Goal: Check status

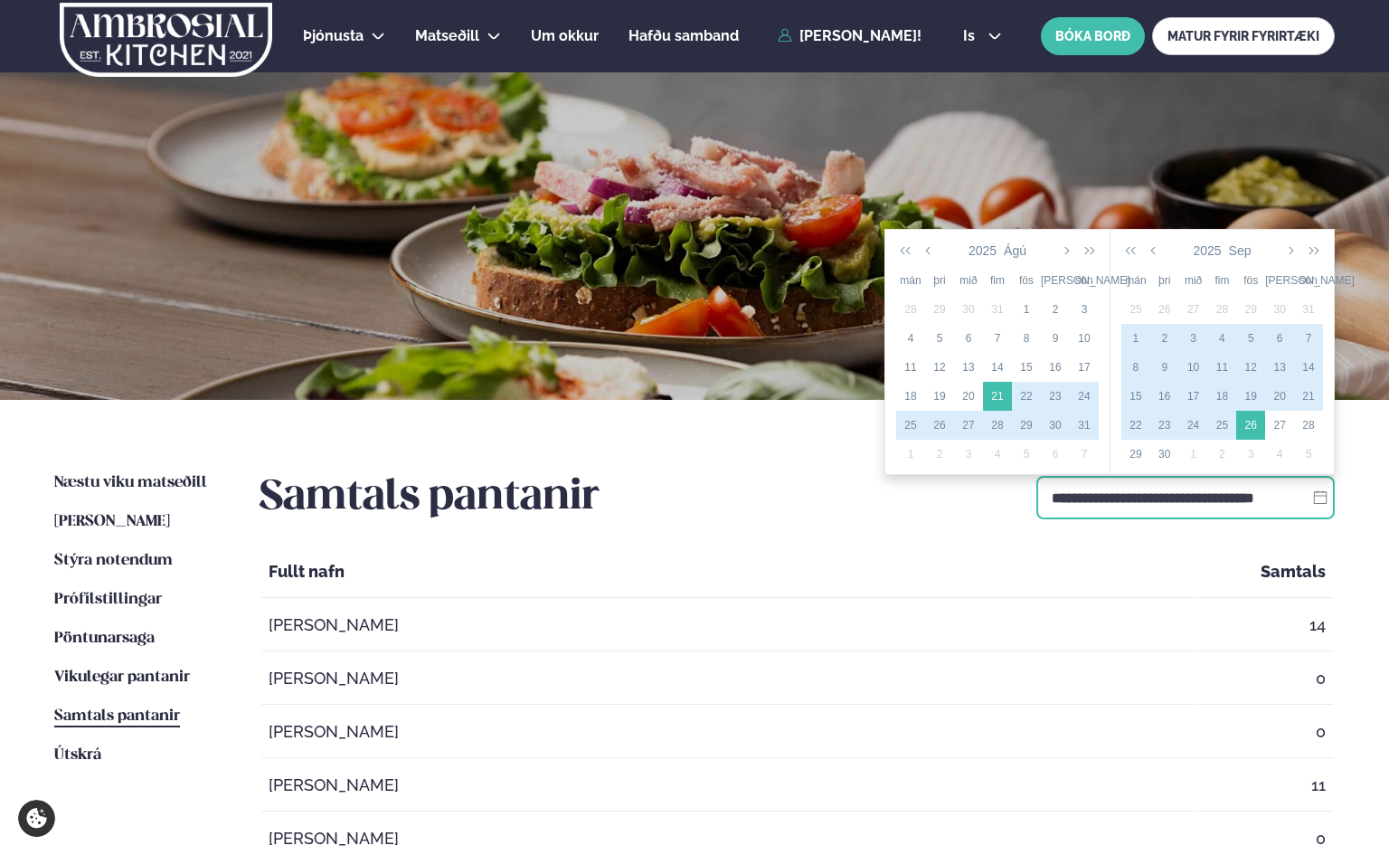
drag, startPoint x: 1048, startPoint y: 491, endPoint x: 1304, endPoint y: 497, distance: 256.1
click at [1304, 497] on input "**********" at bounding box center [1186, 497] width 298 height 43
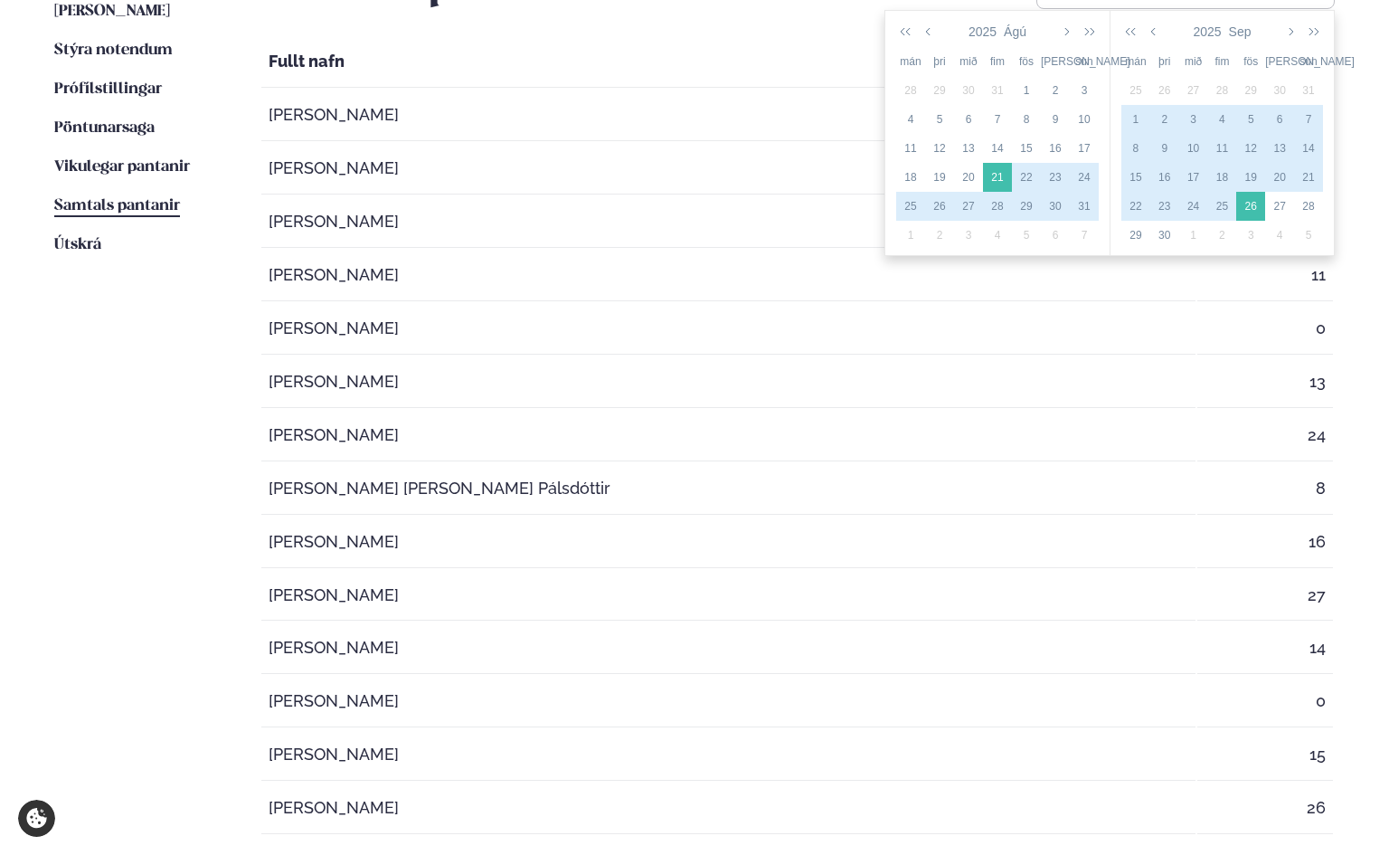
scroll to position [464, 0]
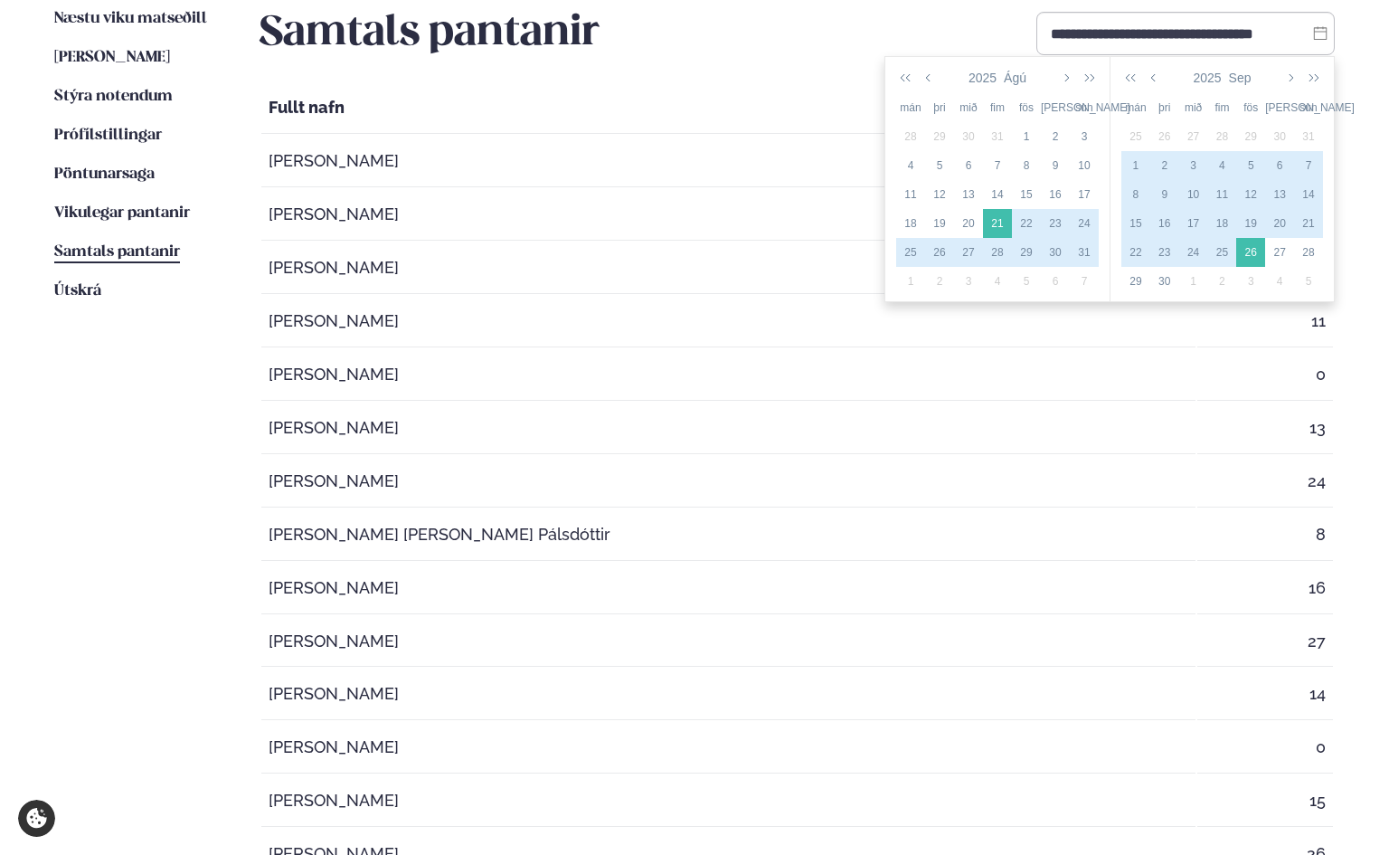
click at [829, 358] on td "[PERSON_NAME]" at bounding box center [728, 375] width 934 height 52
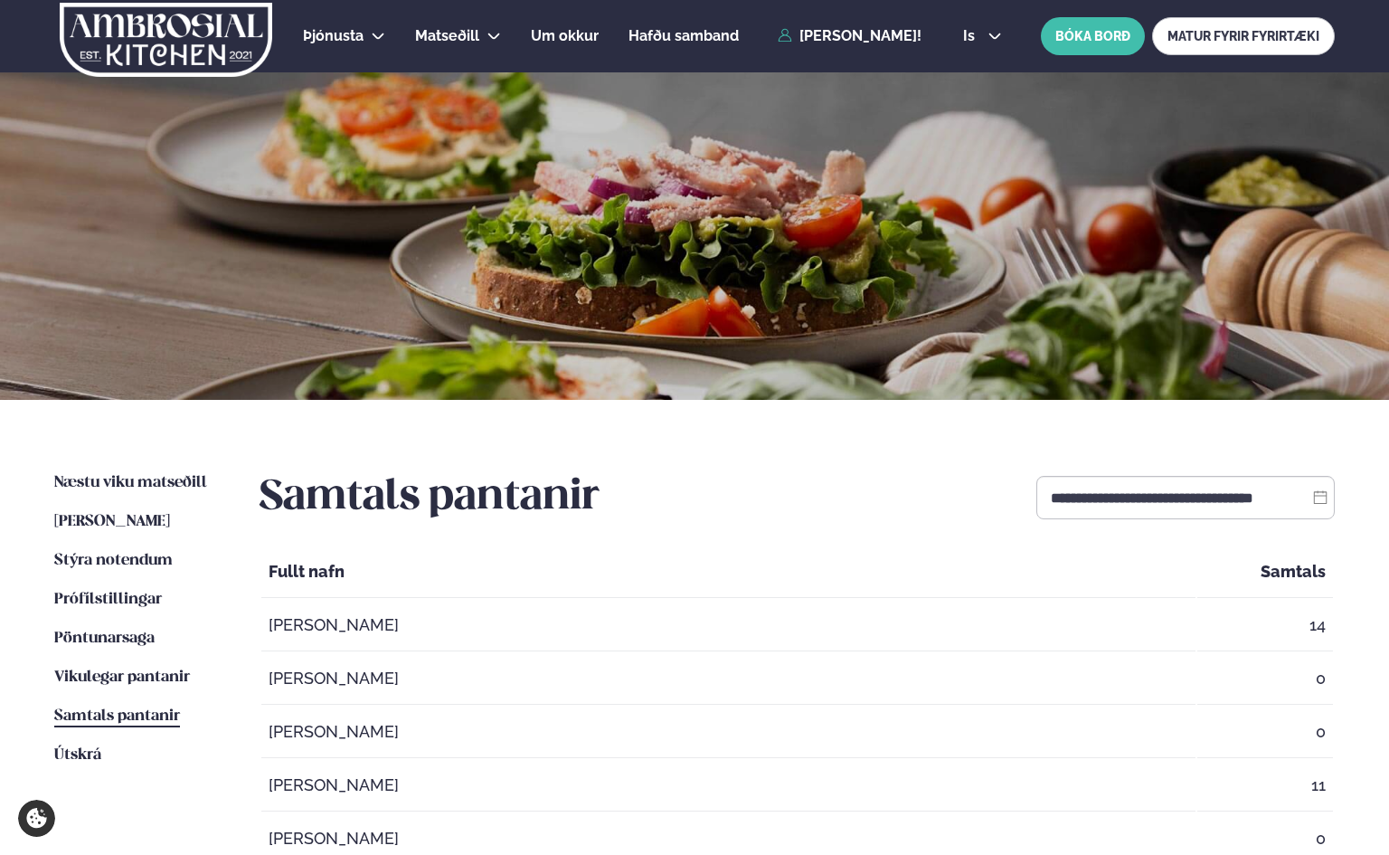
scroll to position [603, 0]
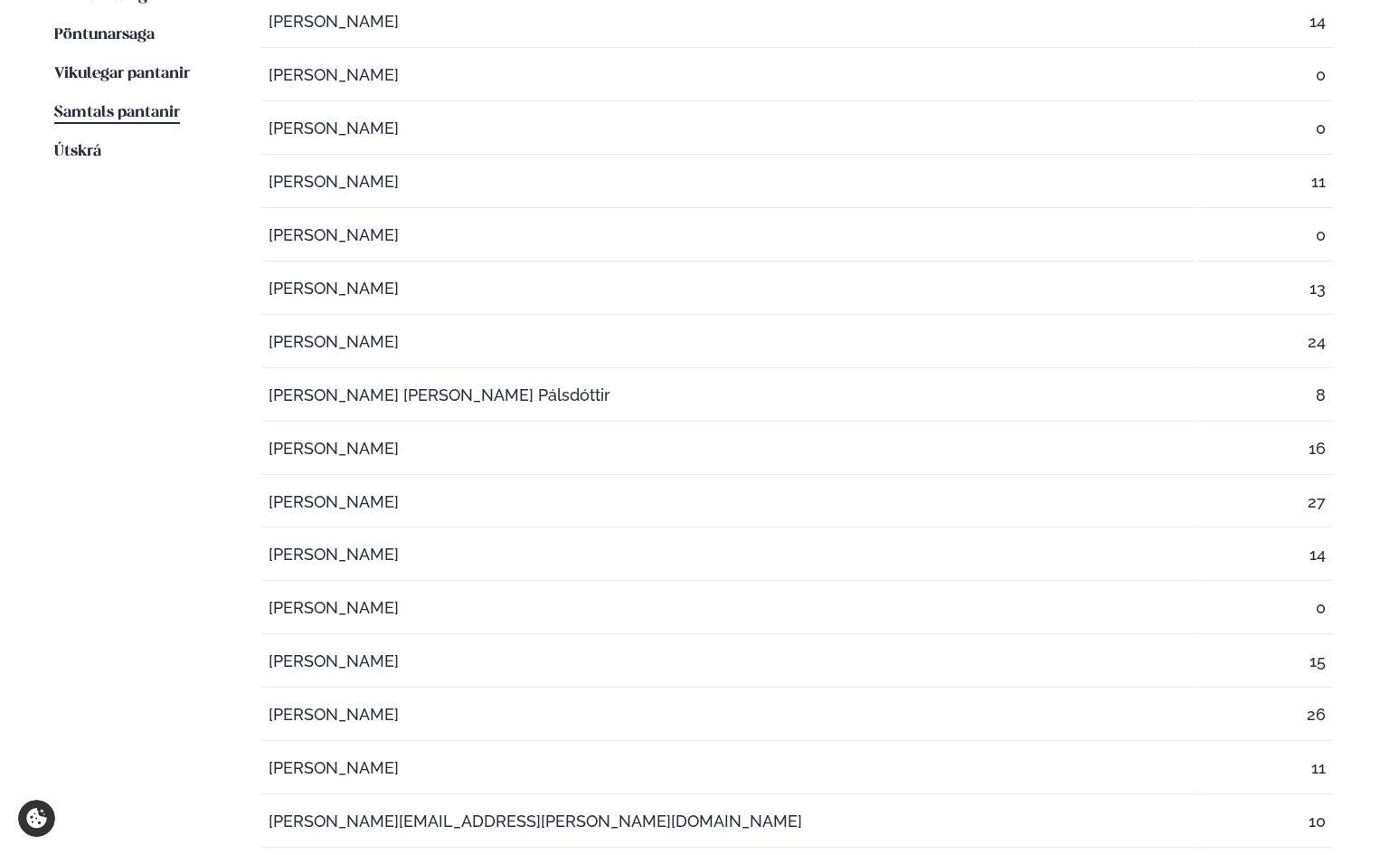
click at [1274, 497] on td "27" at bounding box center [1266, 503] width 136 height 52
click at [467, 485] on td "[PERSON_NAME]" at bounding box center [728, 503] width 934 height 52
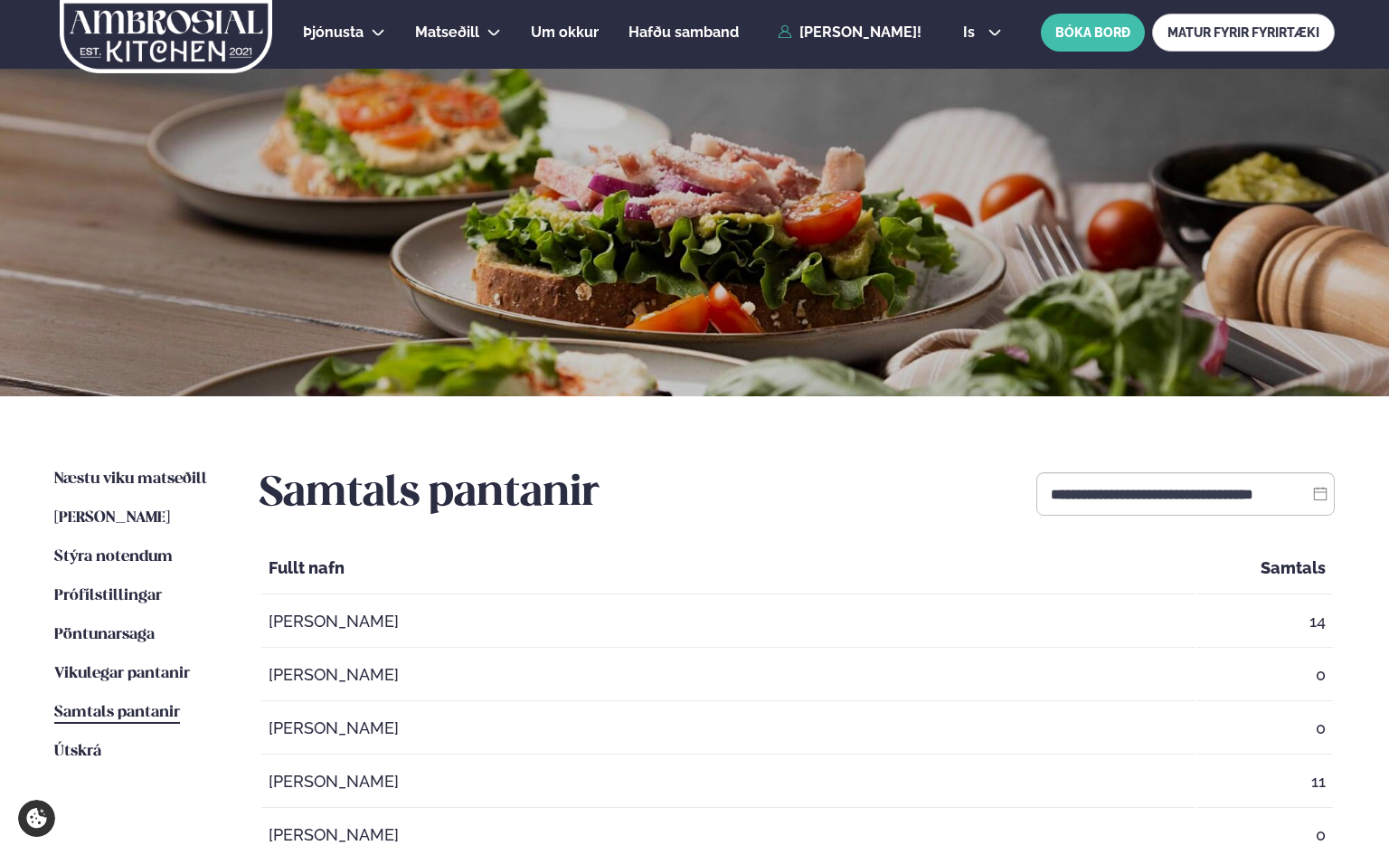
scroll to position [0, 0]
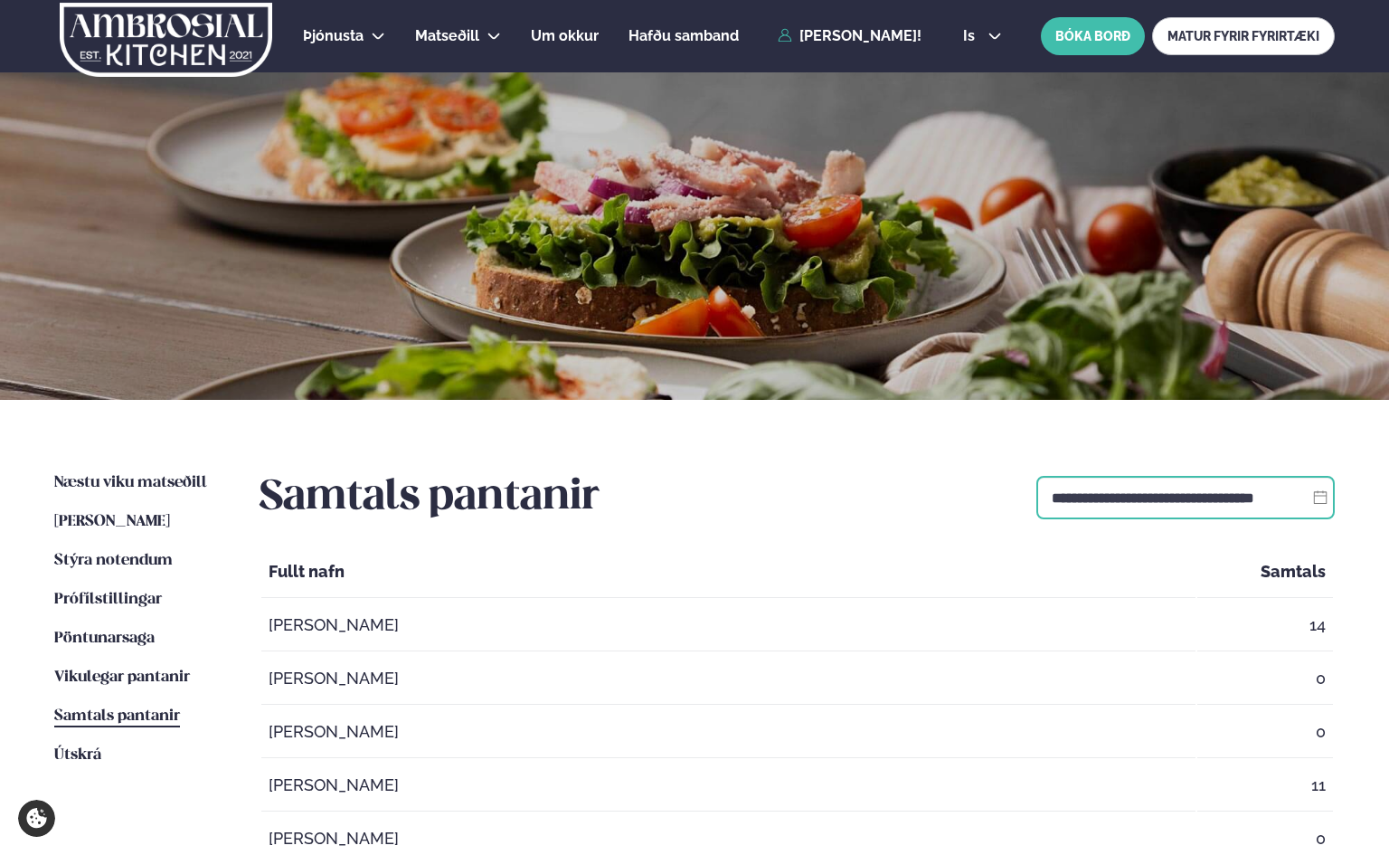
click at [1115, 503] on input "**********" at bounding box center [1186, 497] width 298 height 43
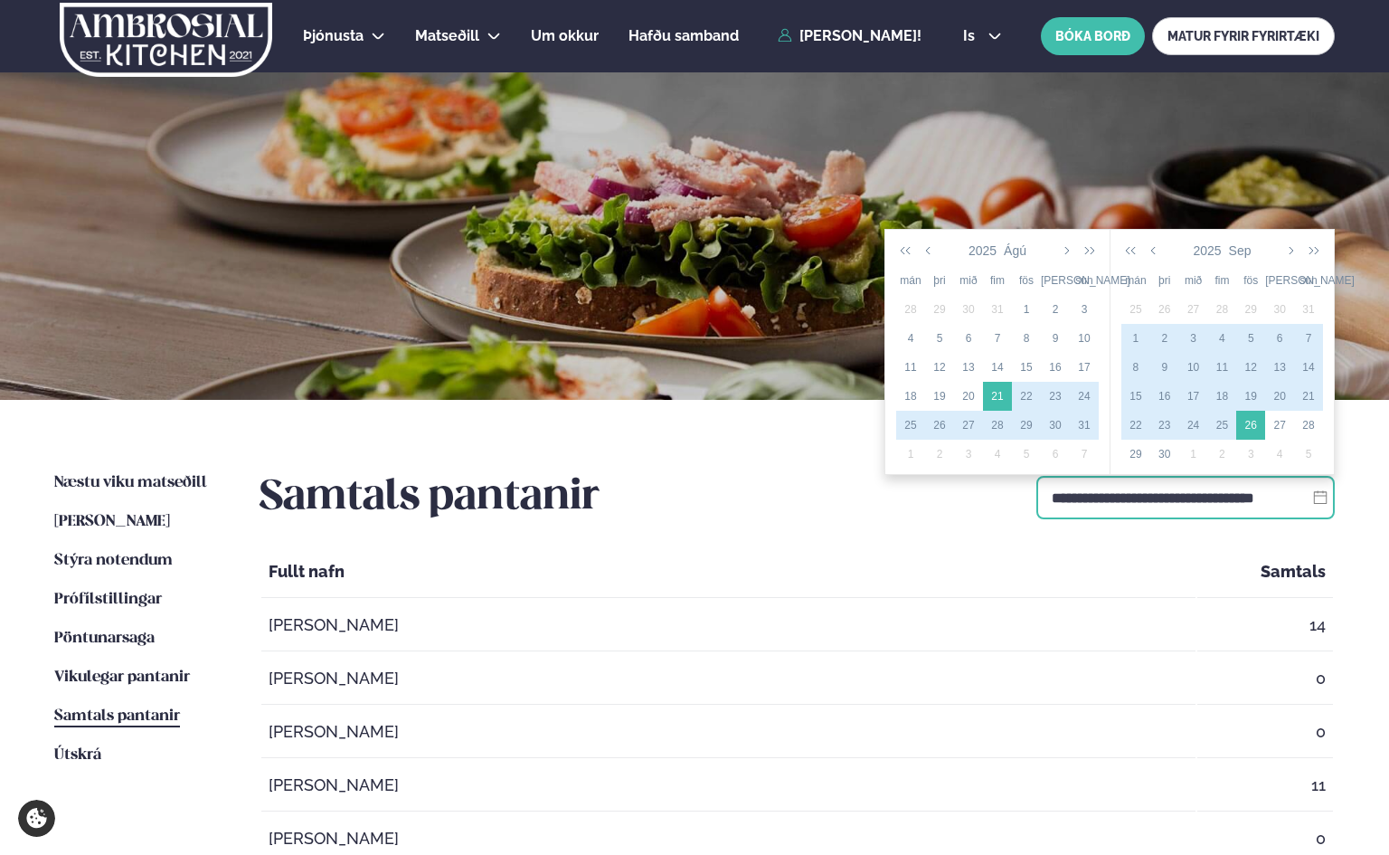
drag, startPoint x: 1042, startPoint y: 495, endPoint x: 1302, endPoint y: 497, distance: 259.6
click at [1302, 497] on input "**********" at bounding box center [1186, 497] width 298 height 43
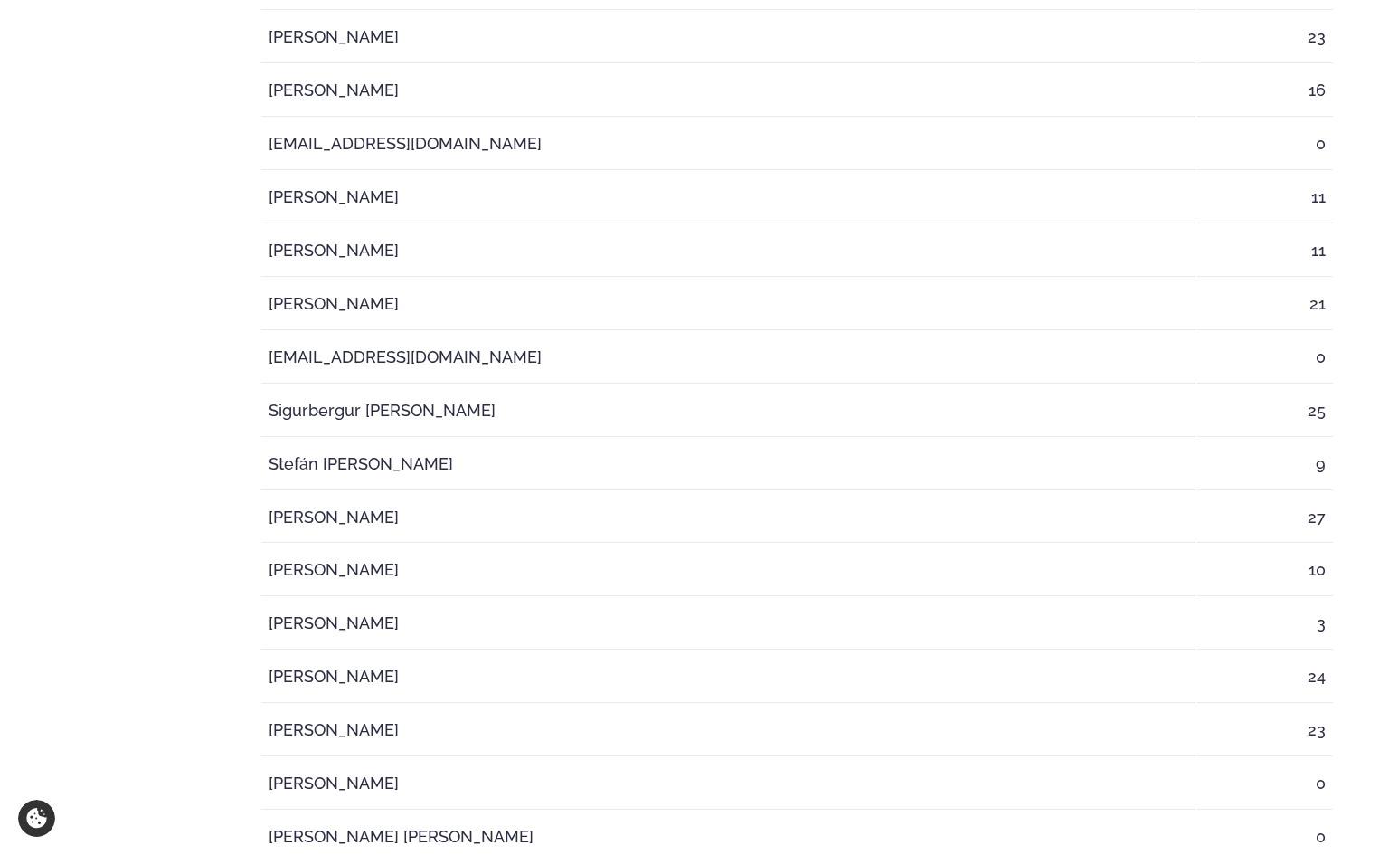
scroll to position [2412, 0]
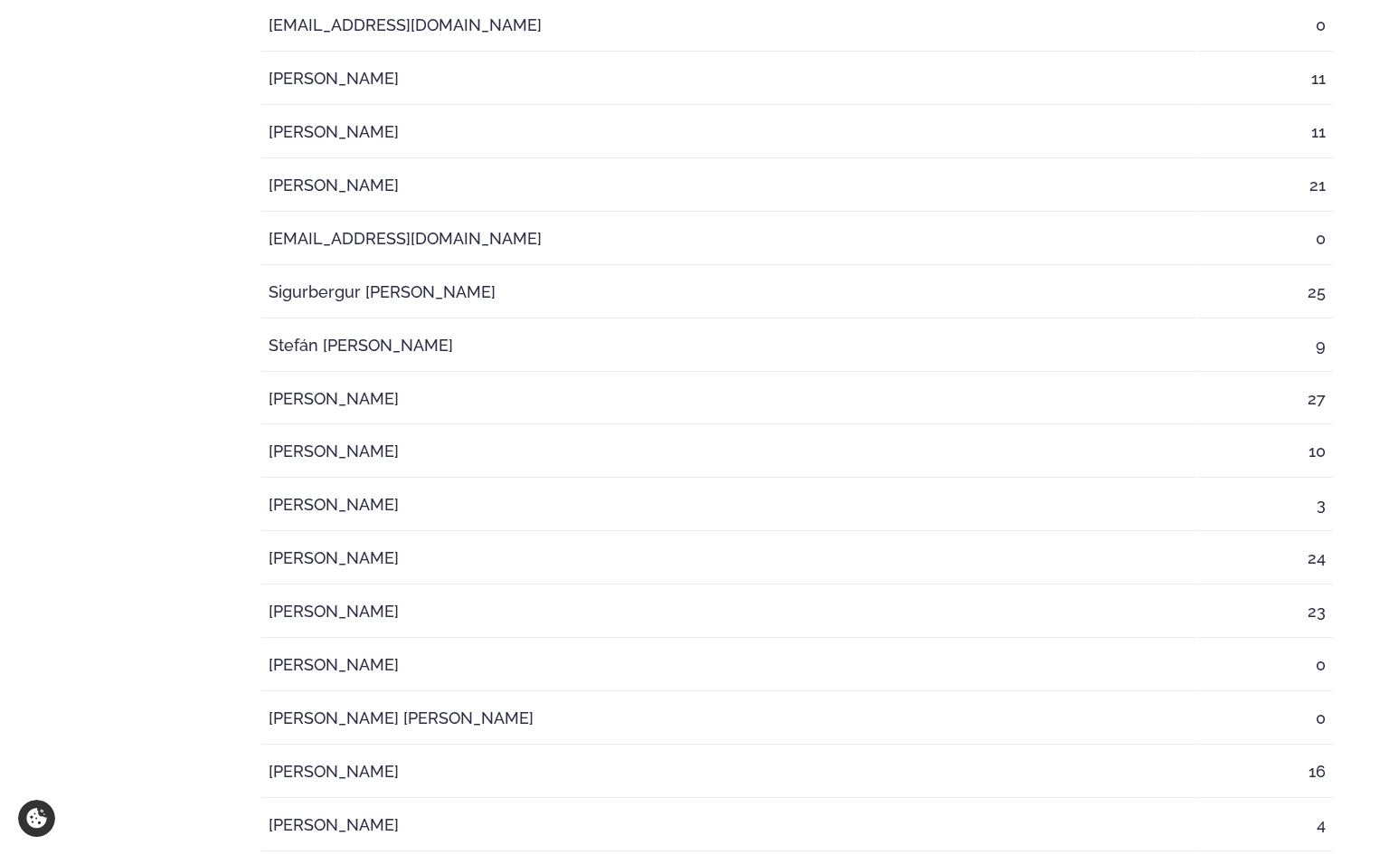
click at [483, 390] on td "[PERSON_NAME]" at bounding box center [728, 400] width 934 height 52
click at [342, 420] on td "[PERSON_NAME]" at bounding box center [728, 400] width 934 height 52
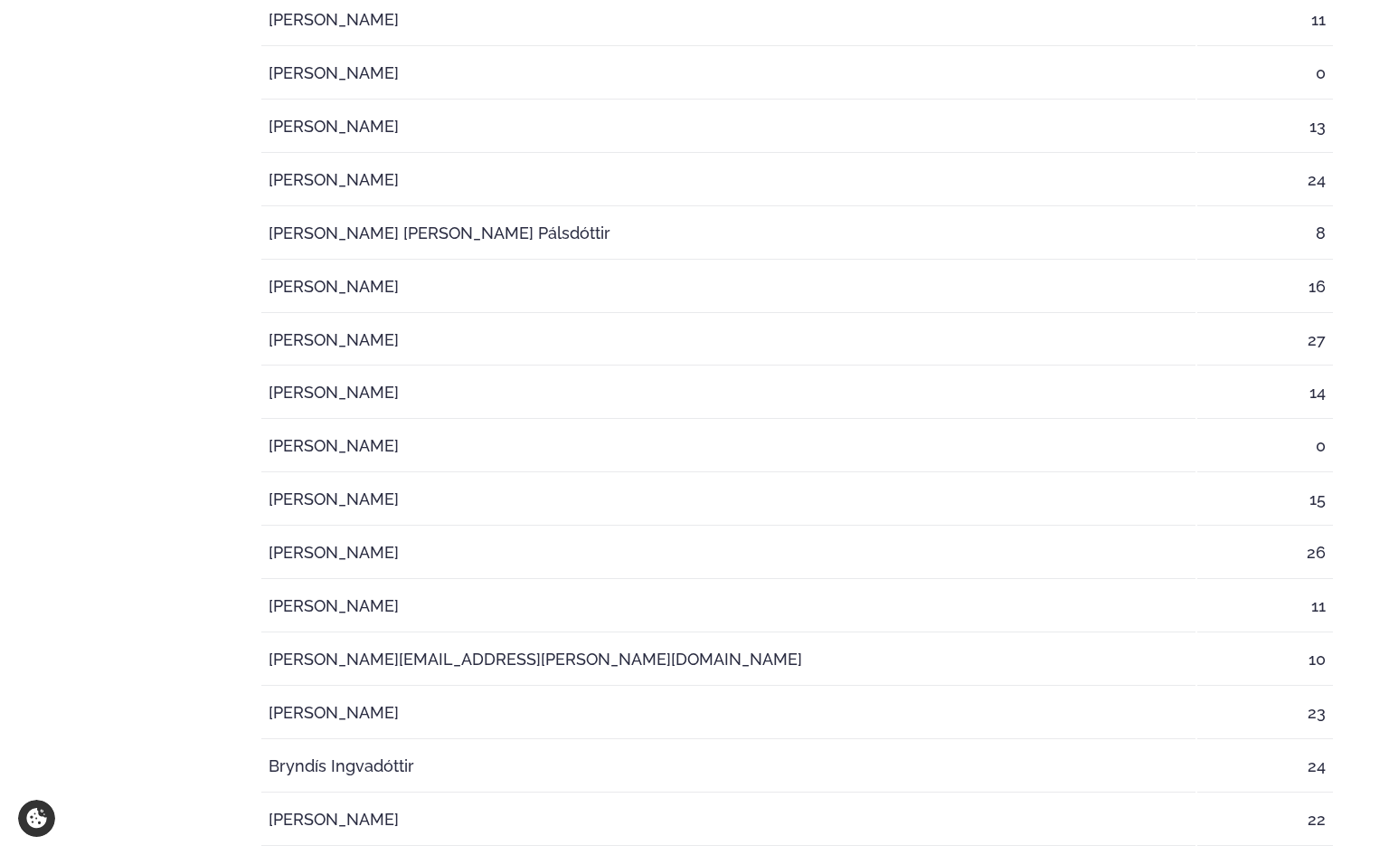
scroll to position [464, 0]
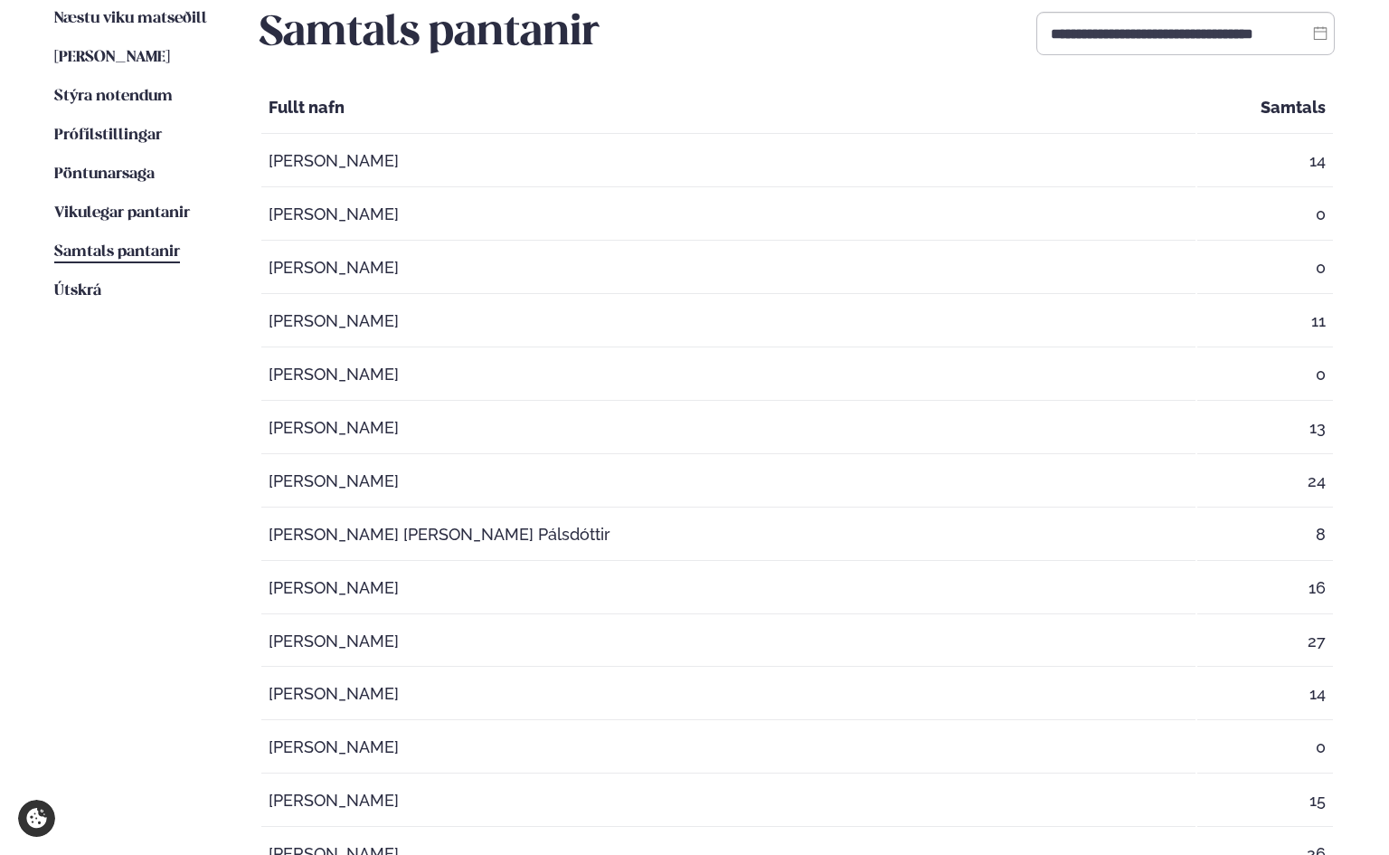
click at [639, 279] on td "[PERSON_NAME]" at bounding box center [728, 268] width 934 height 52
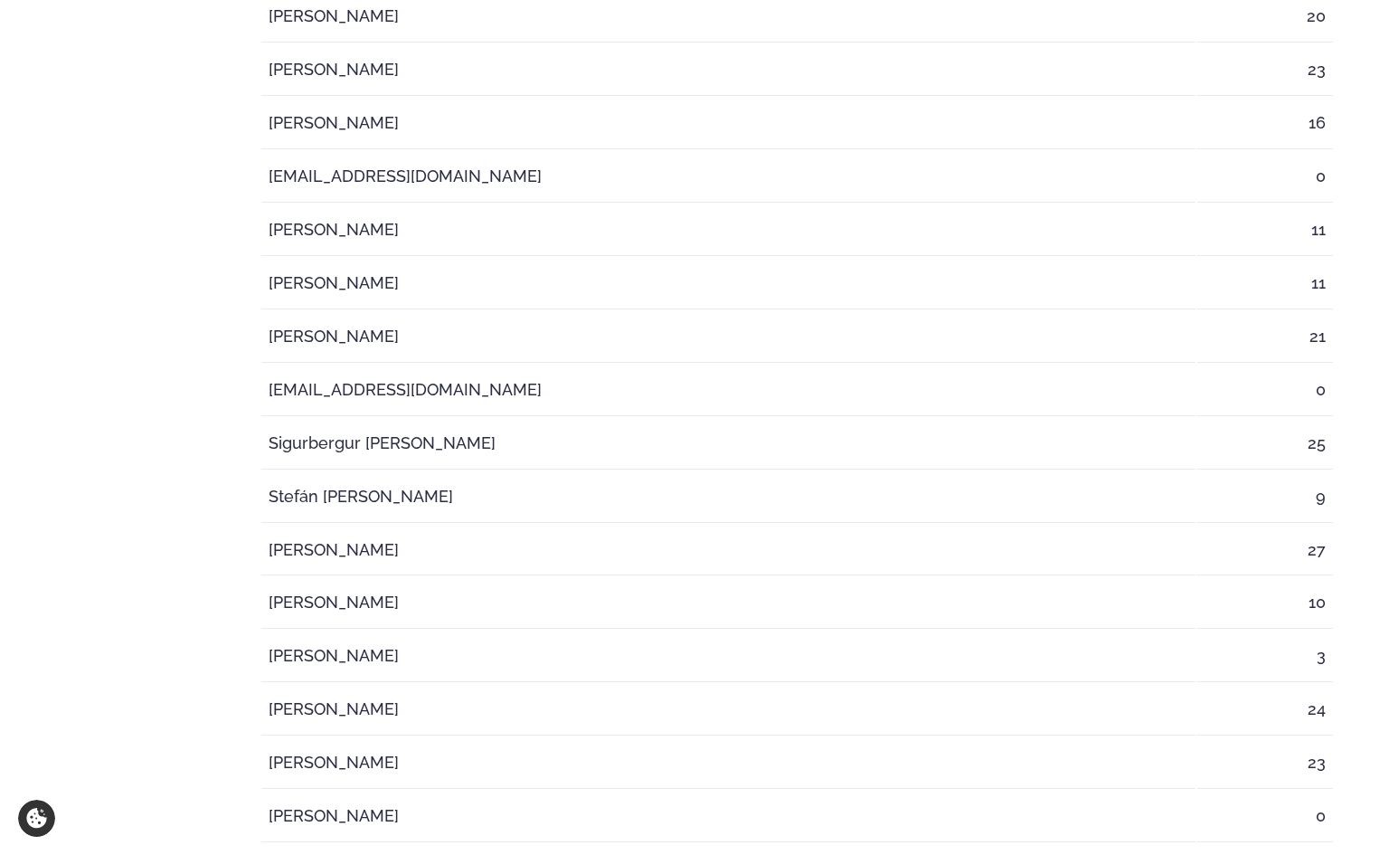
scroll to position [1959, 0]
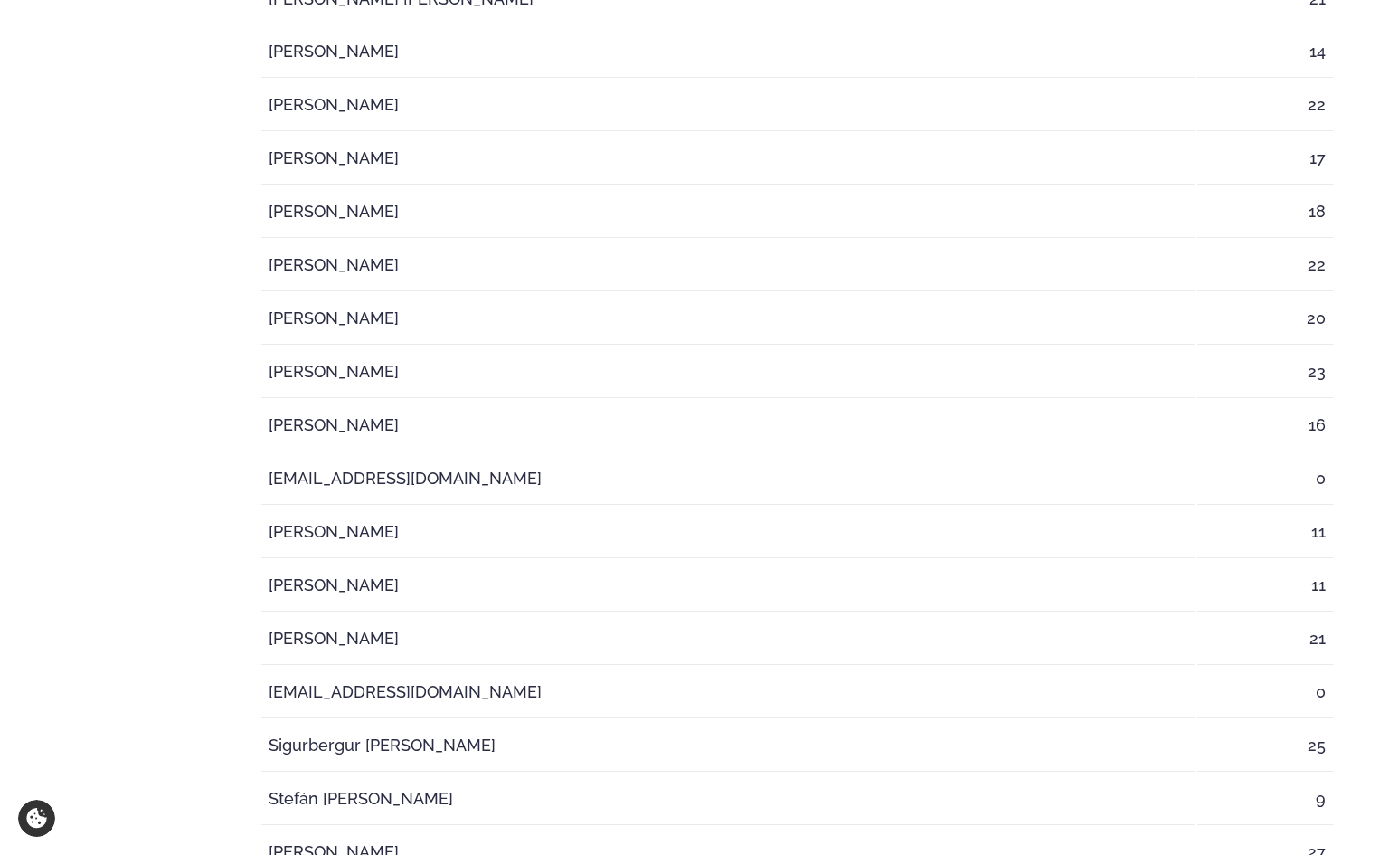
click at [308, 161] on td "[PERSON_NAME]" at bounding box center [728, 159] width 934 height 52
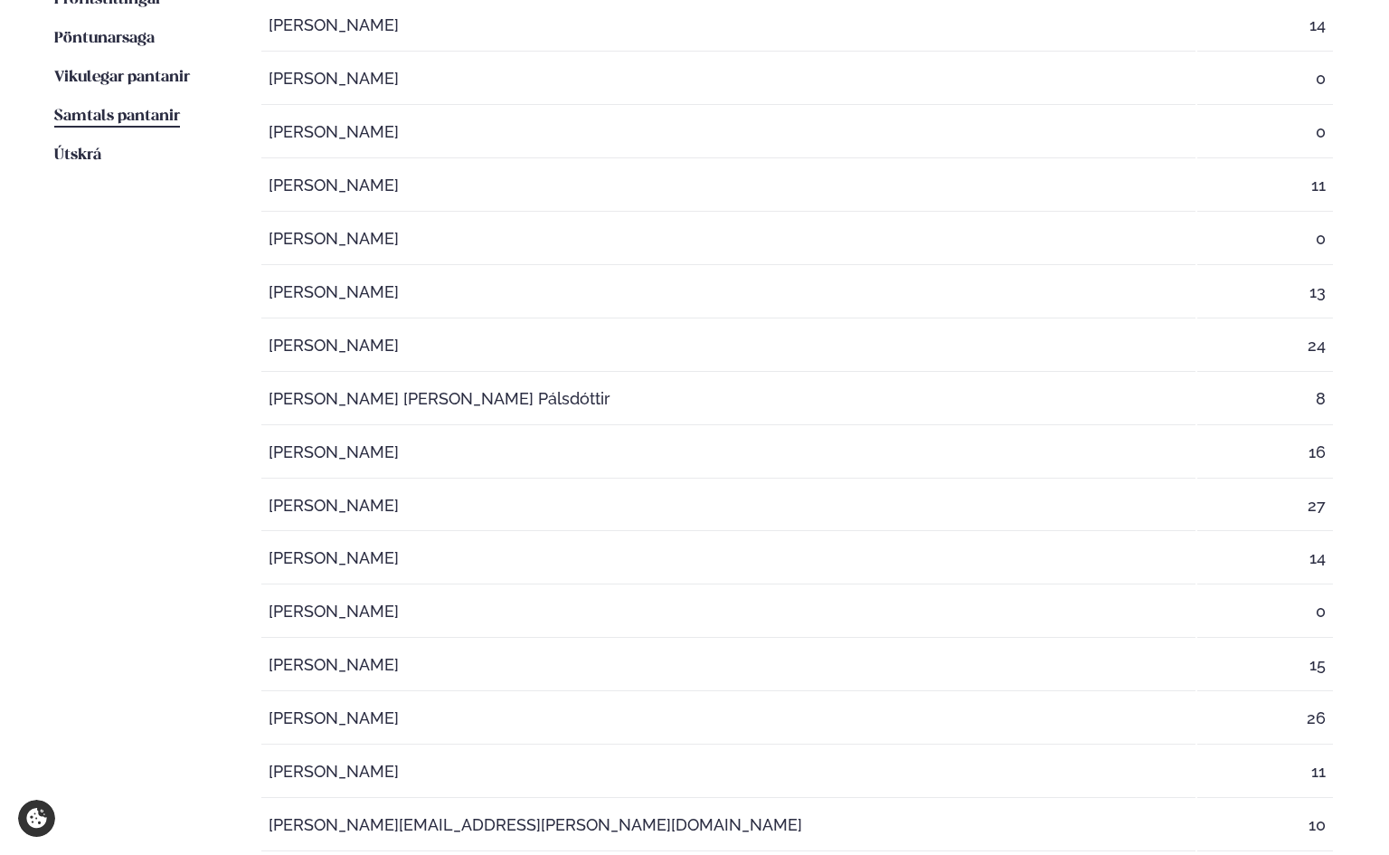
scroll to position [452, 0]
